Goal: Use online tool/utility: Utilize a website feature to perform a specific function

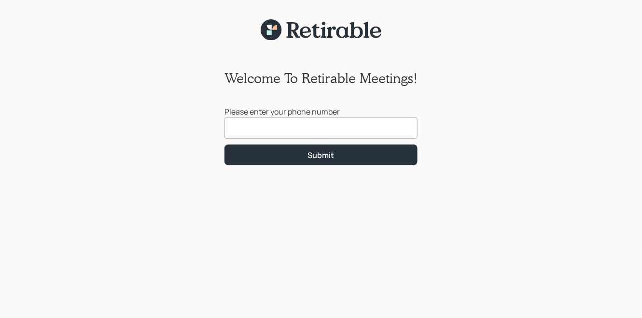
click at [265, 129] on input at bounding box center [321, 127] width 193 height 21
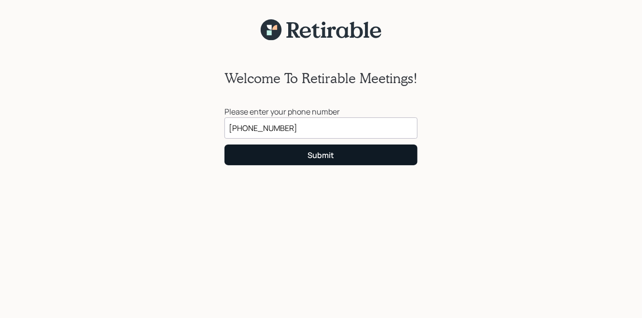
type input "[PHONE_NUMBER]"
click at [300, 148] on button "Submit" at bounding box center [321, 154] width 193 height 21
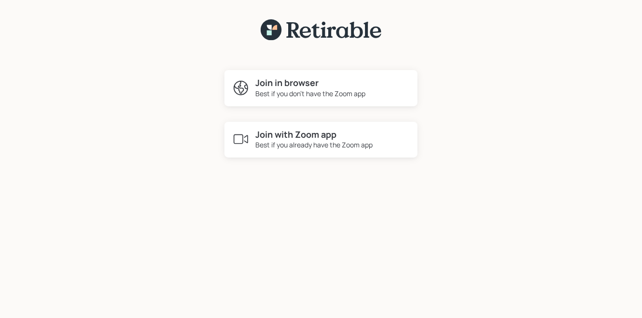
click at [287, 87] on h4 "Join in browser" at bounding box center [311, 83] width 110 height 11
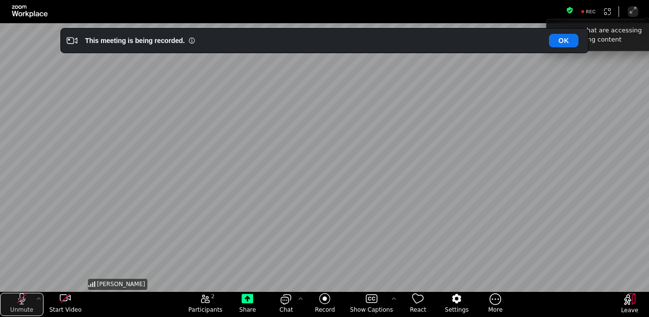
click at [19, 304] on icon "unmute my microphone" at bounding box center [22, 299] width 12 height 12
click at [66, 294] on icon "start my video" at bounding box center [65, 299] width 12 height 12
